Goal: Information Seeking & Learning: Learn about a topic

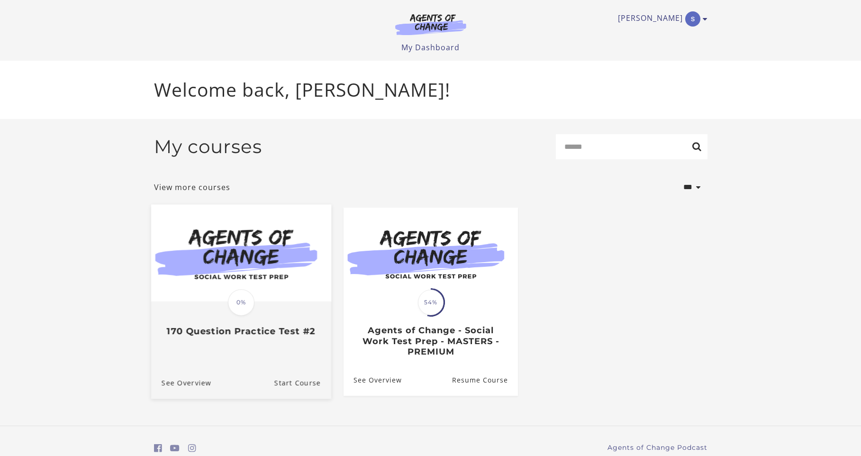
click at [241, 272] on img at bounding box center [241, 252] width 180 height 97
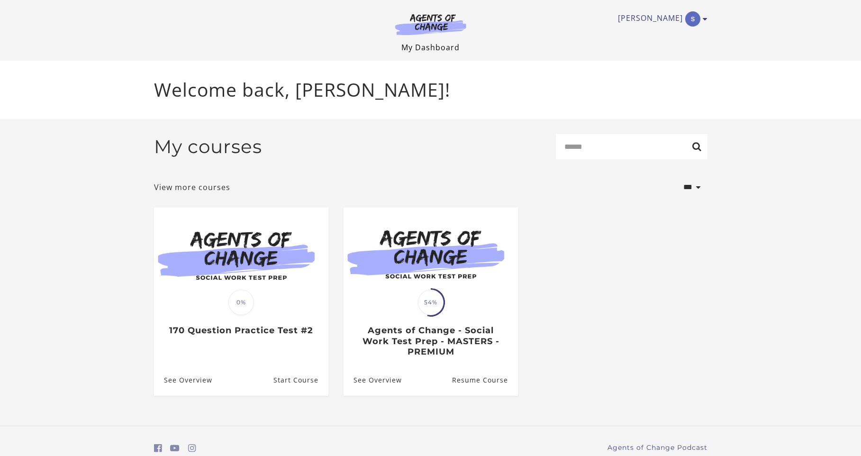
click at [414, 47] on link "My Dashboard" at bounding box center [430, 47] width 58 height 10
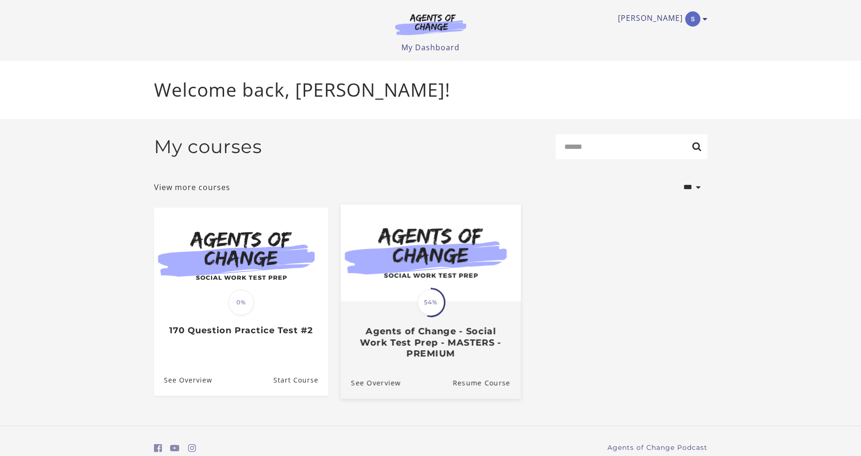
click at [439, 288] on img at bounding box center [430, 252] width 180 height 97
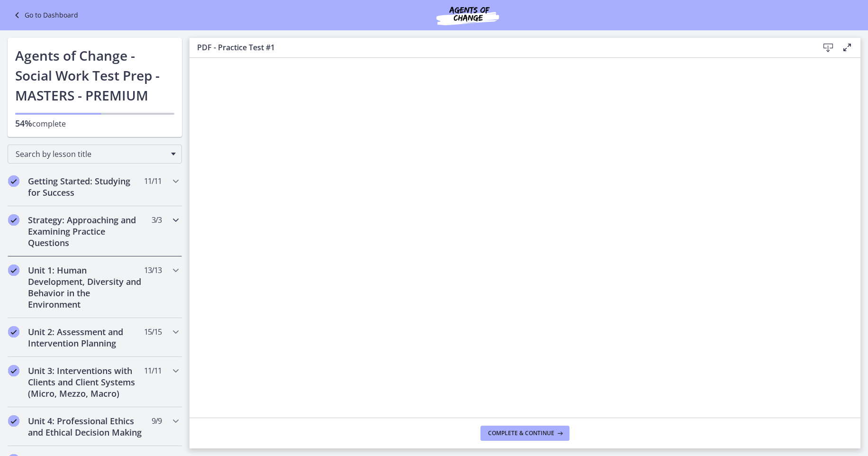
click at [122, 228] on h2 "Strategy: Approaching and Examining Practice Questions" at bounding box center [86, 231] width 116 height 34
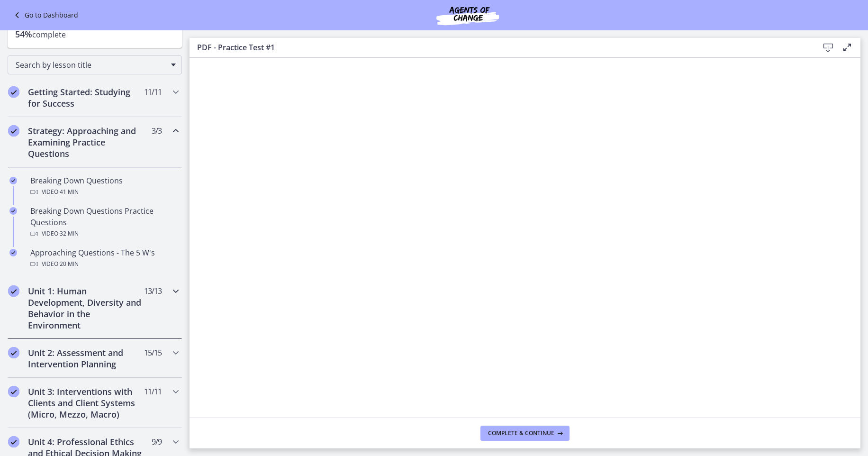
scroll to position [93, 0]
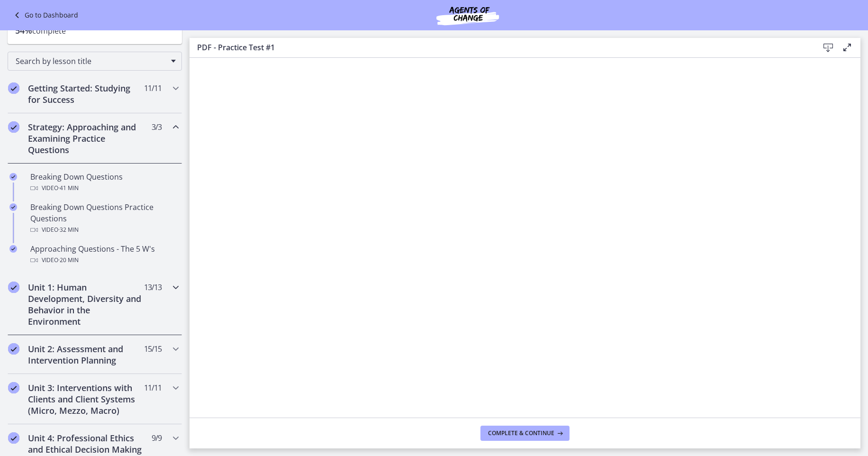
click at [55, 297] on h2 "Unit 1: Human Development, Diversity and Behavior in the Environment" at bounding box center [86, 303] width 116 height 45
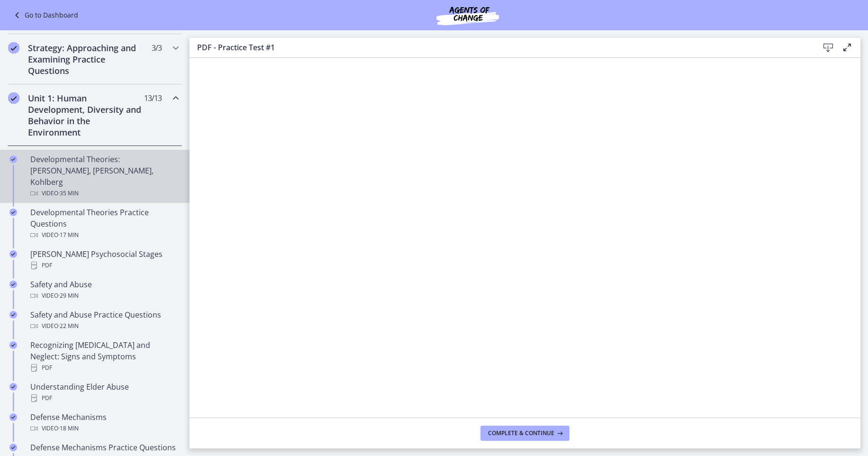
scroll to position [182, 0]
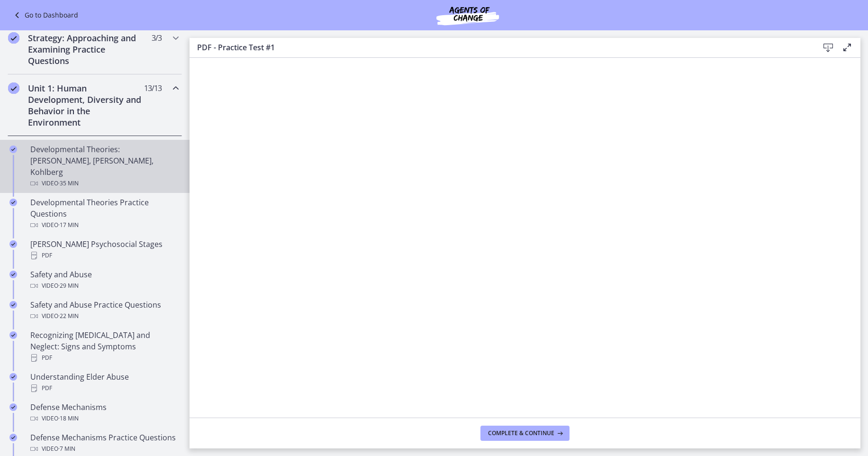
click at [81, 156] on div "Developmental Theories: [PERSON_NAME], [PERSON_NAME], Kohlberg Video · 35 min" at bounding box center [104, 166] width 148 height 45
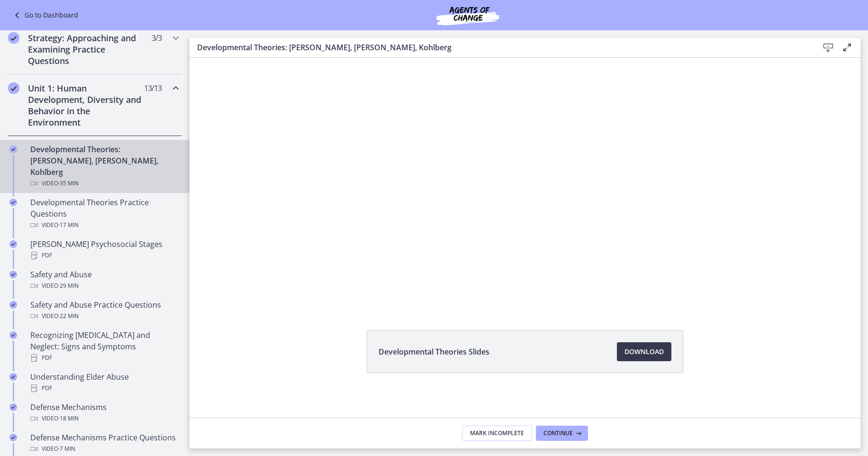
scroll to position [36, 0]
click at [642, 350] on span "Download Opens in a new window" at bounding box center [643, 350] width 39 height 11
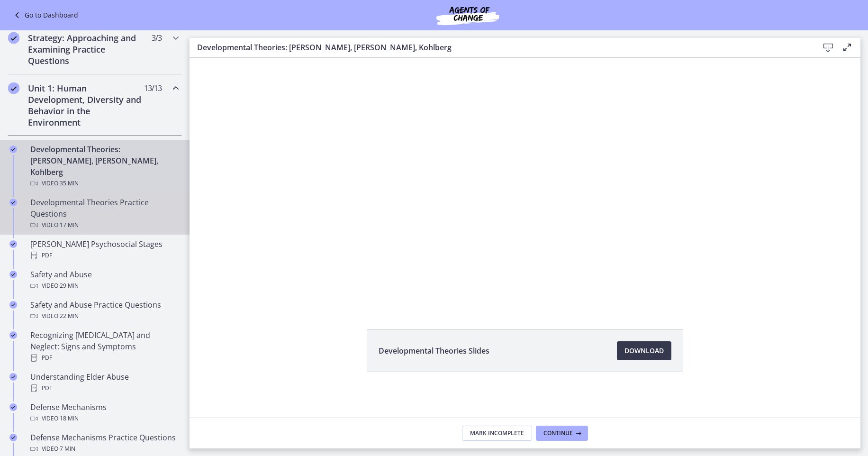
click at [103, 198] on div "Developmental Theories Practice Questions Video · 17 min" at bounding box center [104, 214] width 148 height 34
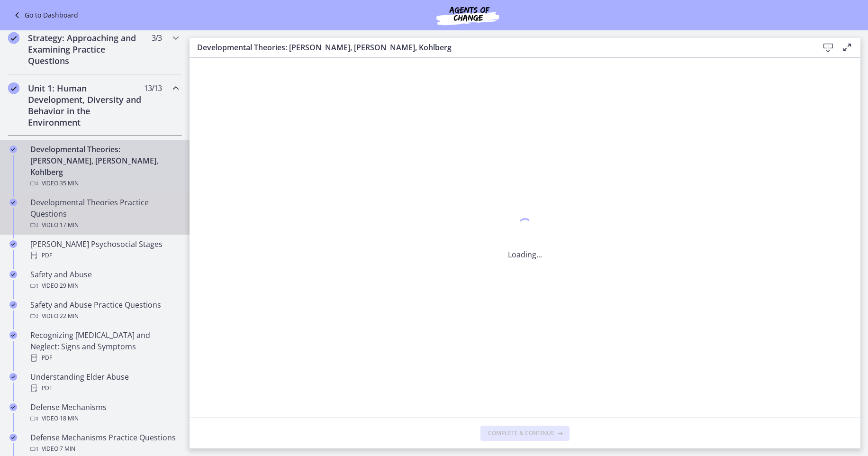
scroll to position [0, 0]
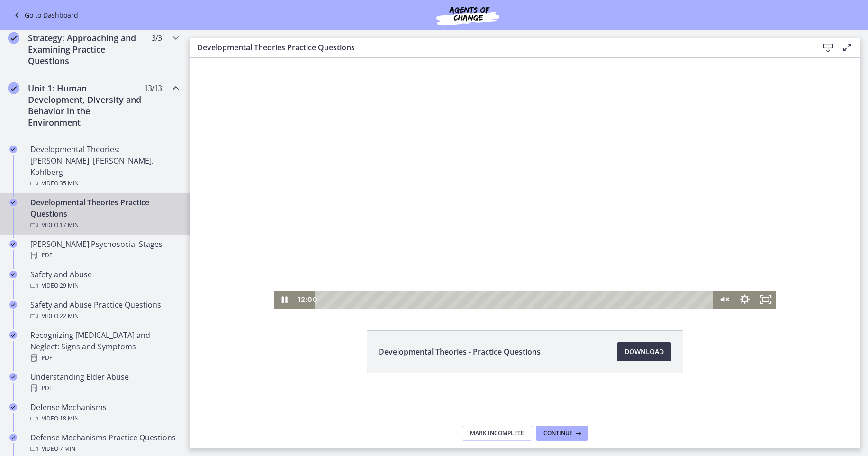
scroll to position [36, 0]
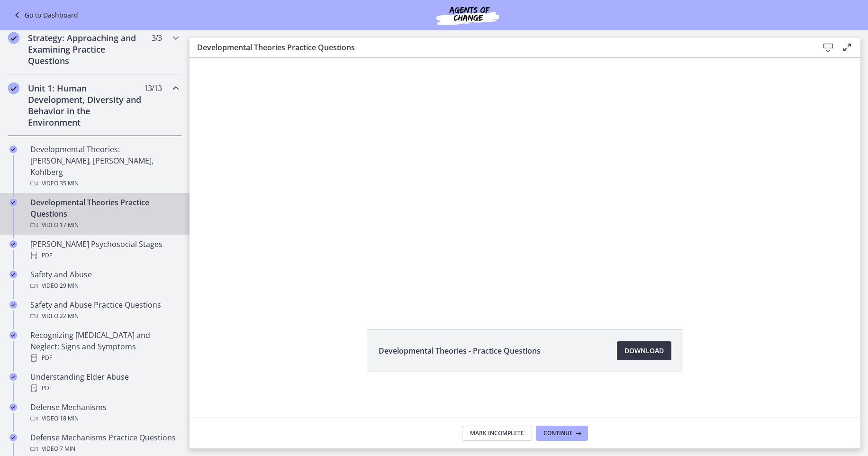
click at [653, 348] on span "Download Opens in a new window" at bounding box center [643, 350] width 39 height 11
click at [99, 238] on div "Erikson's Psychosocial Stages PDF" at bounding box center [104, 249] width 148 height 23
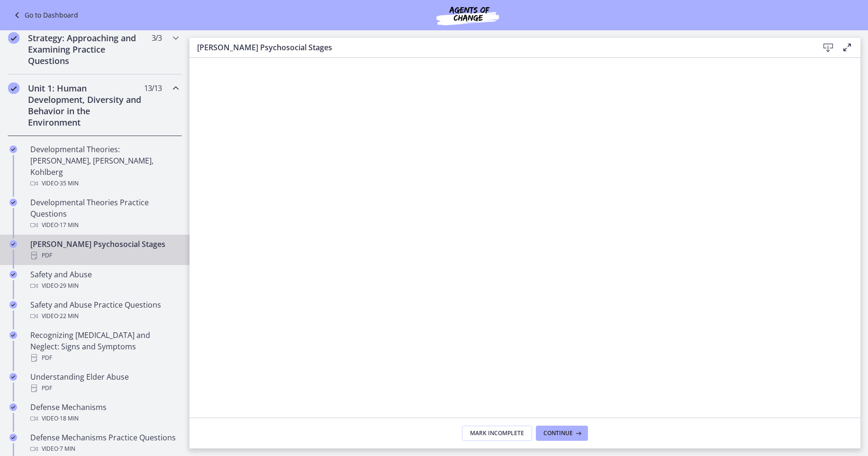
click at [825, 47] on icon at bounding box center [827, 47] width 11 height 11
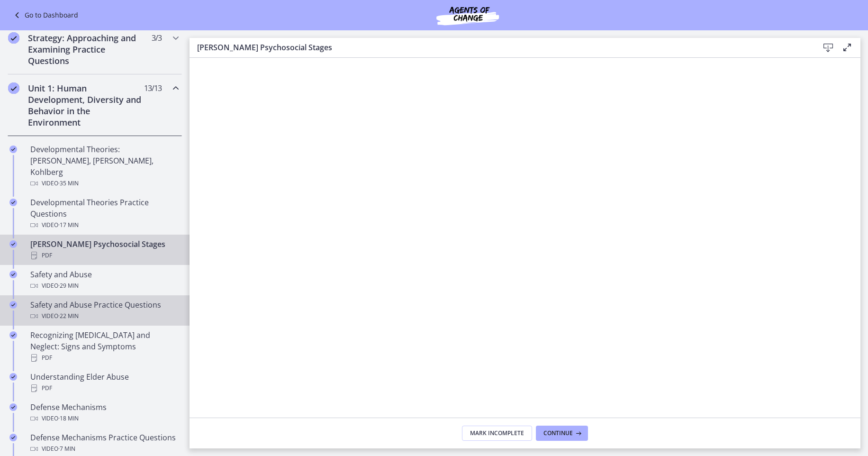
click at [74, 310] on span "· 22 min" at bounding box center [68, 315] width 20 height 11
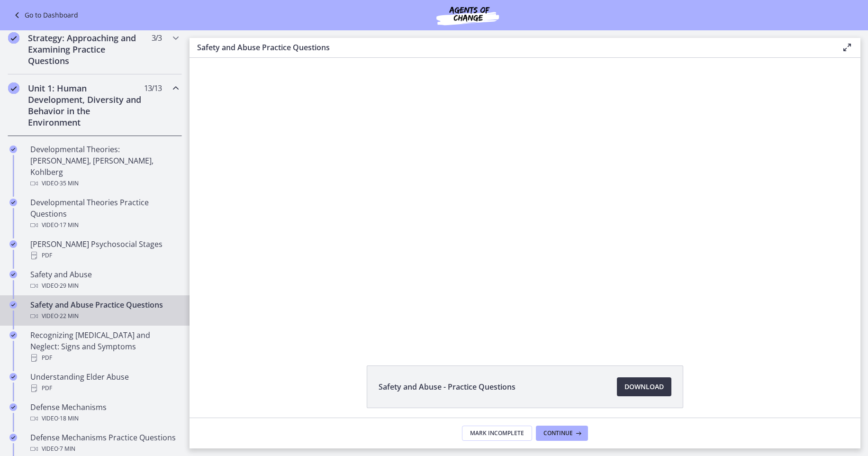
click at [643, 387] on span "Download Opens in a new window" at bounding box center [643, 386] width 39 height 11
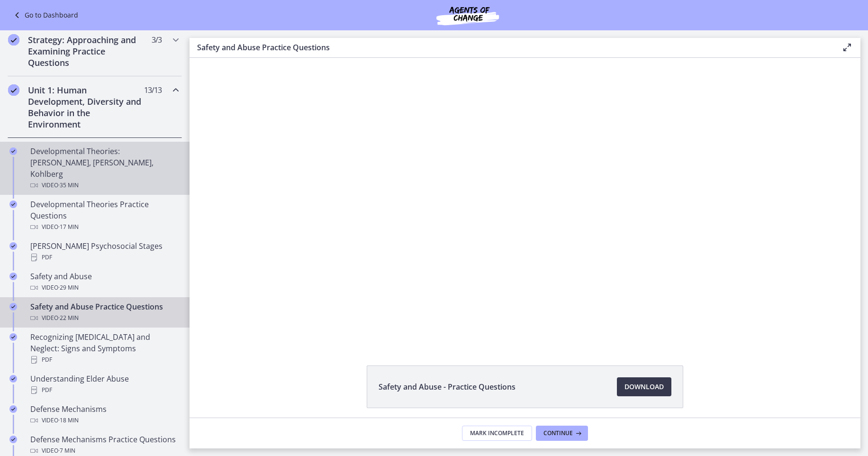
click at [98, 154] on div "Developmental Theories: Erikson, Piaget, Kohlberg Video · 35 min" at bounding box center [104, 167] width 148 height 45
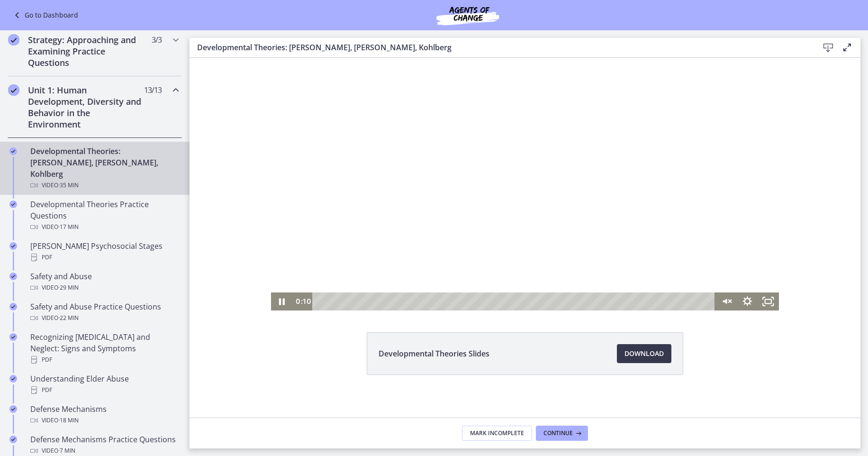
scroll to position [36, 0]
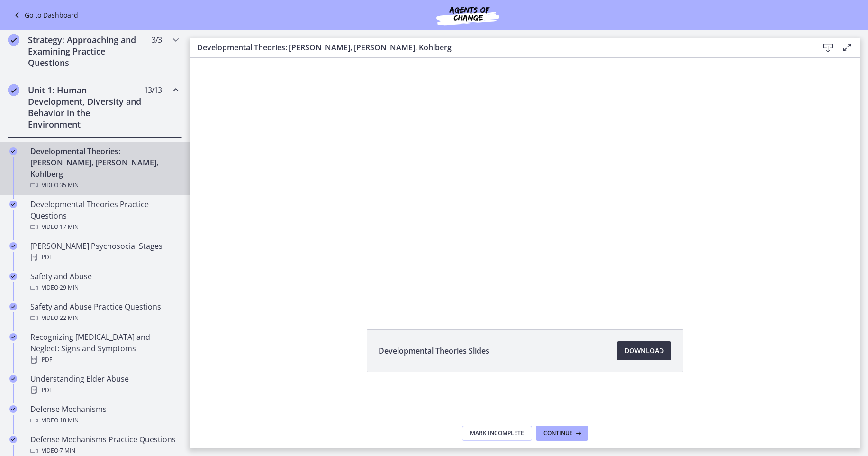
click at [644, 348] on span "Download Opens in a new window" at bounding box center [643, 350] width 39 height 11
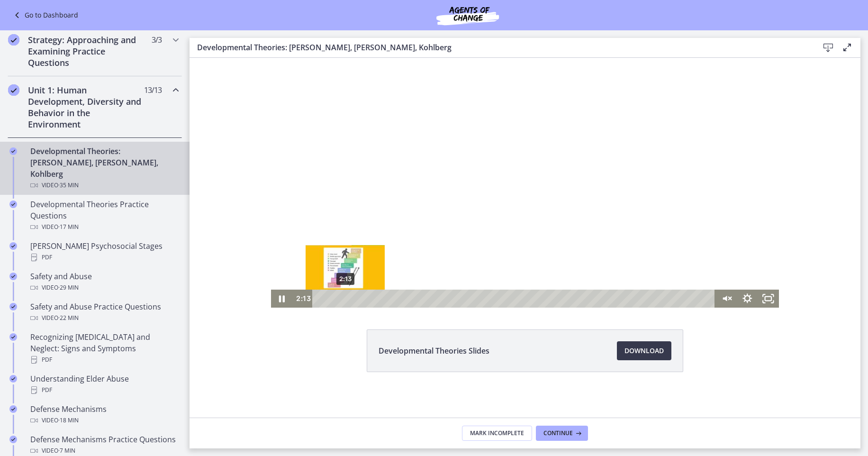
drag, startPoint x: 318, startPoint y: 298, endPoint x: 342, endPoint y: 299, distance: 23.7
click at [342, 299] on div "Playbar" at bounding box center [345, 299] width 6 height 6
drag, startPoint x: 342, startPoint y: 299, endPoint x: 350, endPoint y: 299, distance: 8.1
click at [351, 299] on div "Playbar" at bounding box center [354, 299] width 6 height 6
drag, startPoint x: 351, startPoint y: 299, endPoint x: 356, endPoint y: 300, distance: 4.8
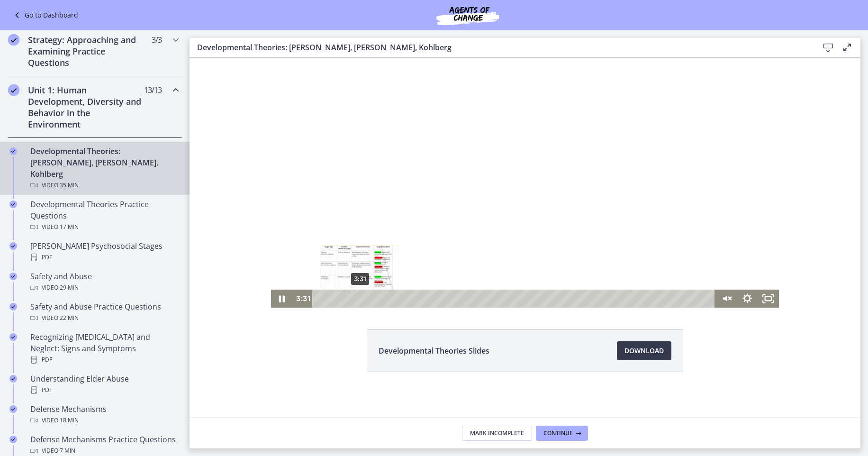
click at [357, 300] on div "Playbar" at bounding box center [360, 299] width 6 height 6
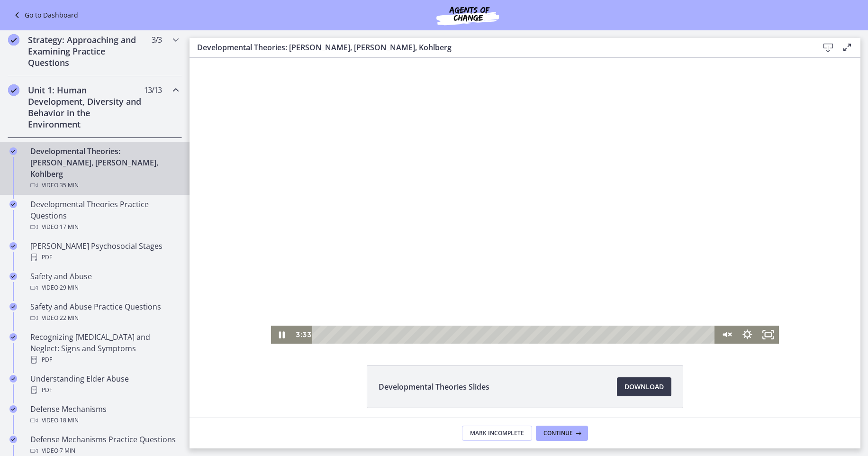
click at [460, 202] on div at bounding box center [525, 201] width 508 height 286
click at [517, 193] on div at bounding box center [525, 201] width 508 height 286
click at [512, 189] on div at bounding box center [525, 201] width 508 height 286
click at [405, 301] on div at bounding box center [525, 201] width 508 height 286
drag, startPoint x: 386, startPoint y: 332, endPoint x: 402, endPoint y: 337, distance: 16.8
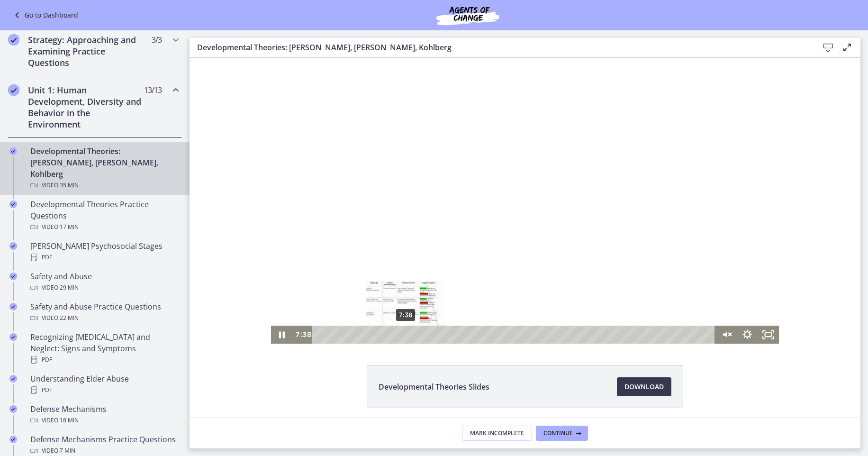
click at [403, 337] on div "Playbar" at bounding box center [406, 335] width 6 height 6
click at [418, 341] on div "9:04" at bounding box center [515, 334] width 390 height 18
click at [454, 241] on div at bounding box center [525, 201] width 508 height 286
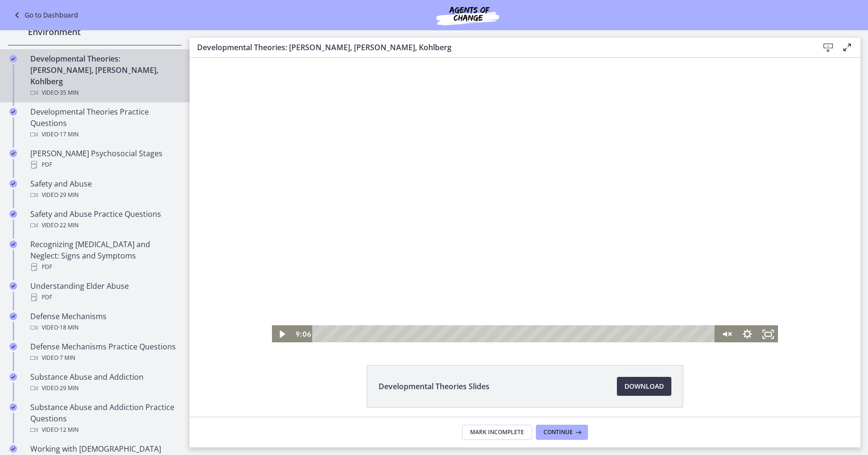
scroll to position [502, 0]
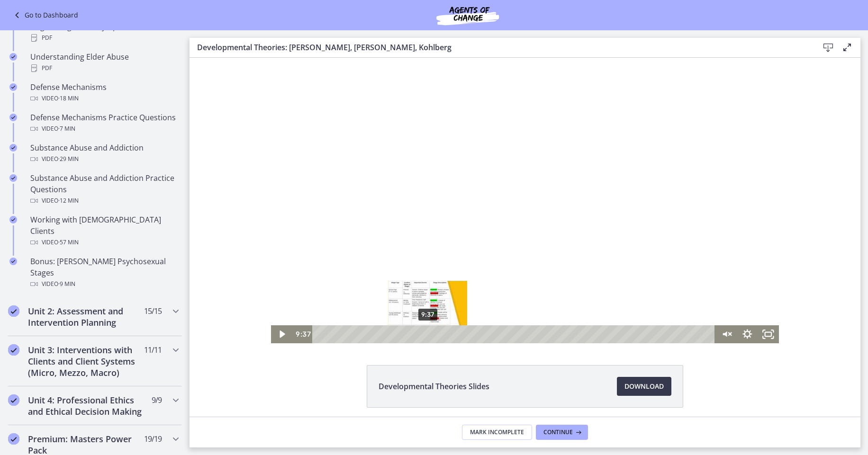
drag, startPoint x: 418, startPoint y: 334, endPoint x: 425, endPoint y: 333, distance: 7.1
click at [425, 333] on div "Playbar" at bounding box center [428, 335] width 6 height 6
click at [429, 333] on div "Playbar" at bounding box center [432, 335] width 6 height 6
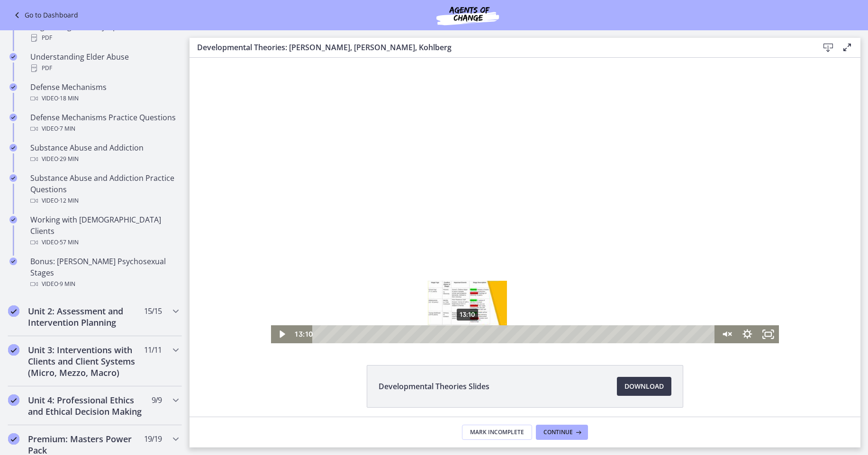
drag, startPoint x: 453, startPoint y: 335, endPoint x: 462, endPoint y: 336, distance: 9.5
click at [465, 336] on div "Playbar" at bounding box center [468, 335] width 6 height 6
click at [487, 337] on div "15:15" at bounding box center [515, 334] width 390 height 18
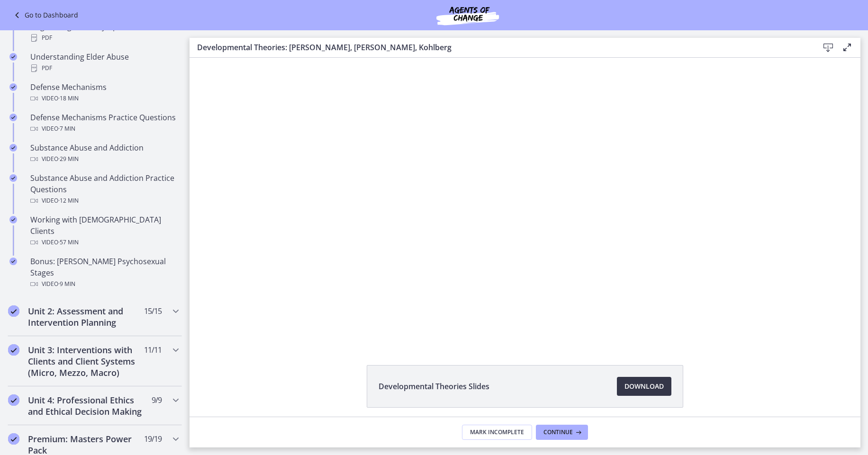
click at [629, 384] on span "Download Opens in a new window" at bounding box center [643, 386] width 39 height 11
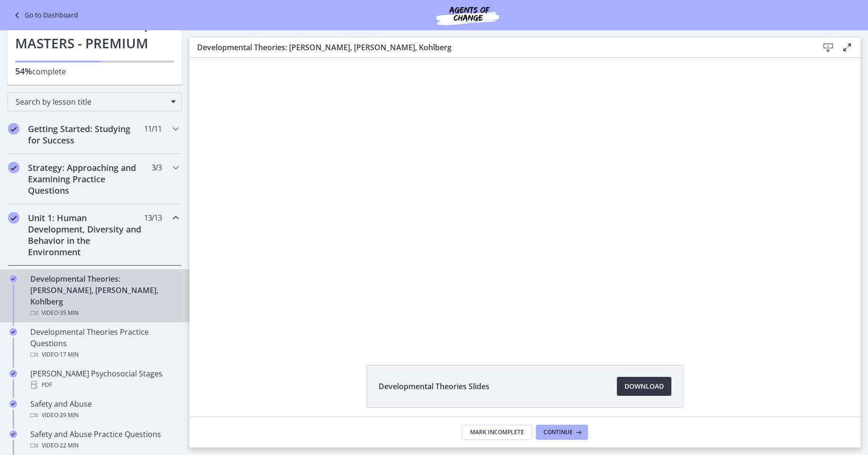
scroll to position [64, 0]
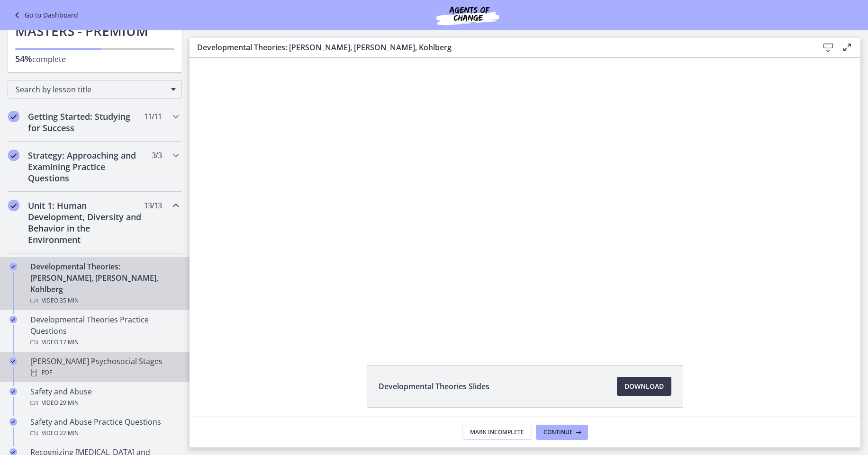
click at [104, 367] on div "PDF" at bounding box center [104, 372] width 148 height 11
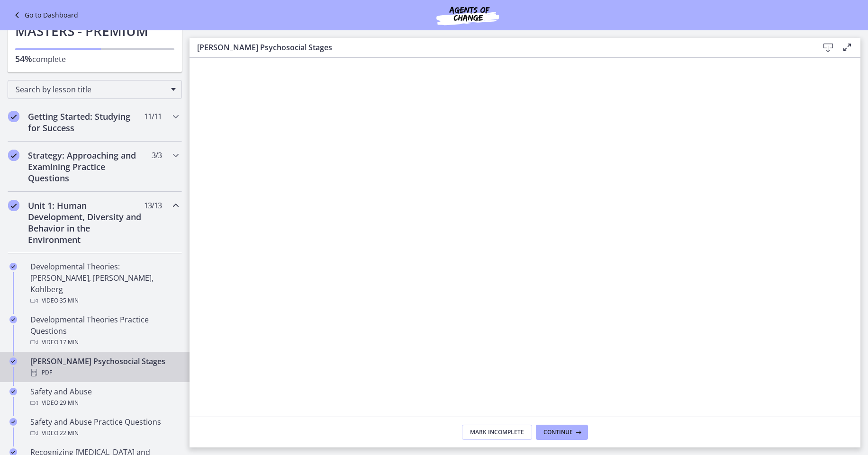
click at [835, 44] on div "Download Enable fullscreen" at bounding box center [834, 48] width 38 height 12
click at [829, 46] on icon at bounding box center [827, 47] width 11 height 11
